Goal: Navigation & Orientation: Understand site structure

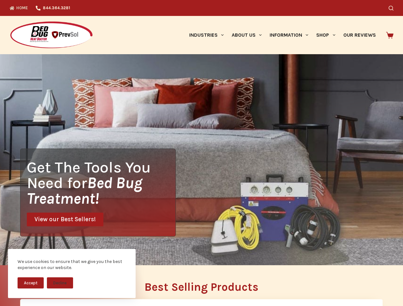
click at [201, 153] on div "Get The Tools You Need for Bed Bug Treatment! View our Best Sellers!" at bounding box center [201, 159] width 403 height 211
click at [31, 283] on button "Accept" at bounding box center [31, 282] width 26 height 11
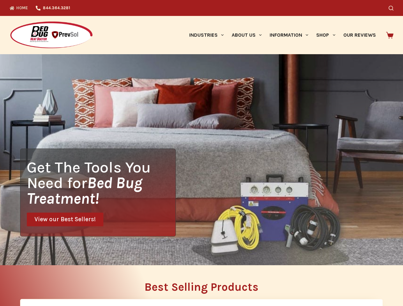
click at [60, 283] on h2 "Best Selling Products" at bounding box center [201, 286] width 362 height 11
click at [393, 8] on icon "Search" at bounding box center [390, 8] width 5 height 5
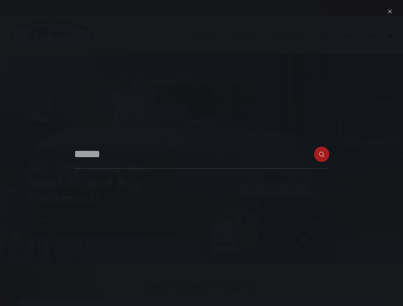
click at [208, 35] on link "Industries" at bounding box center [206, 35] width 42 height 38
click at [249, 35] on link "About Us" at bounding box center [246, 35] width 38 height 38
click at [291, 35] on link "Information" at bounding box center [288, 35] width 47 height 38
click at [328, 35] on link "Shop" at bounding box center [325, 35] width 27 height 38
